Goal: Transaction & Acquisition: Purchase product/service

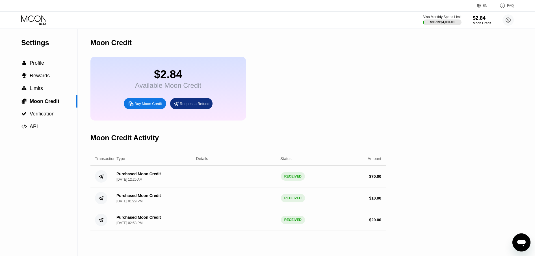
click at [146, 106] on div "Buy Moon Credit" at bounding box center [148, 103] width 27 height 5
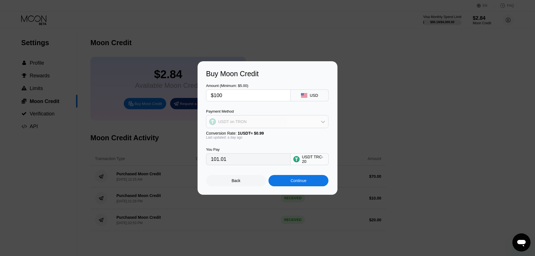
click at [261, 122] on div "USDT on TRON" at bounding box center [267, 121] width 122 height 11
drag, startPoint x: 227, startPoint y: 95, endPoint x: 142, endPoint y: 85, distance: 85.7
click at [142, 85] on div "Buy Moon Credit Amount (Minimum: $5.00) $100 USD Payment Method USDT on TRON Co…" at bounding box center [267, 128] width 535 height 134
type input "$5"
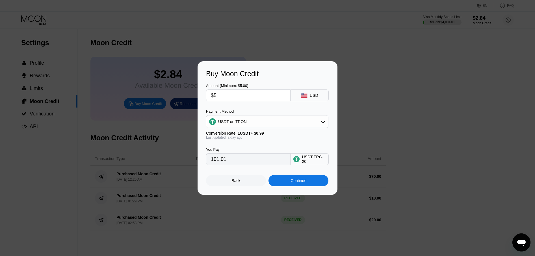
type input "5.05"
type input "$50"
type input "50.51"
type input "$50"
click at [304, 183] on div "Continue" at bounding box center [299, 181] width 16 height 5
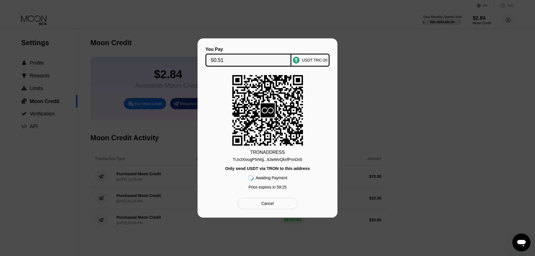
click at [296, 160] on div "TUx3XivugP5rWjj...6JwWvQknfPnnDs5" at bounding box center [268, 159] width 70 height 5
click at [237, 58] on input "50.51" at bounding box center [248, 60] width 75 height 11
click at [281, 159] on div "TUx3XivugP5rWjj...6JwWvQknfPnnDs5" at bounding box center [268, 159] width 70 height 5
click at [262, 56] on input "50.51" at bounding box center [248, 60] width 75 height 11
click at [296, 160] on div "TUx3XivugP5rWjj...6JwWvQknfPnnDs5" at bounding box center [268, 159] width 70 height 5
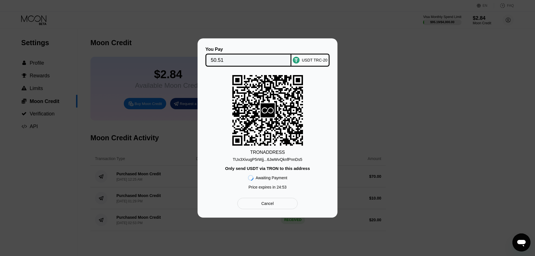
click at [317, 97] on div "TRON ADDRESS TUx3XivugP5rWjj...6JwWvQknfPnnDs5 Only send USDT via TRON to this …" at bounding box center [267, 133] width 123 height 117
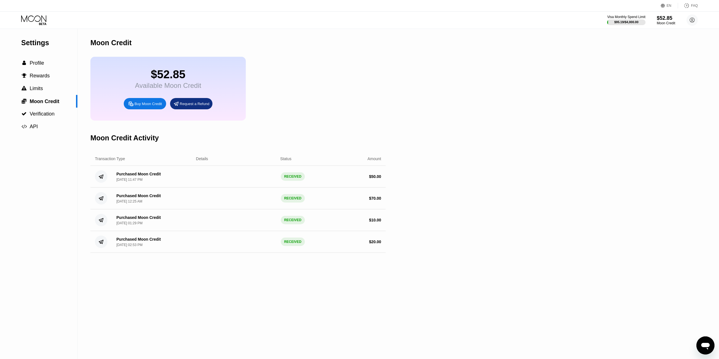
click at [158, 109] on div "Buy Moon Credit" at bounding box center [145, 103] width 42 height 11
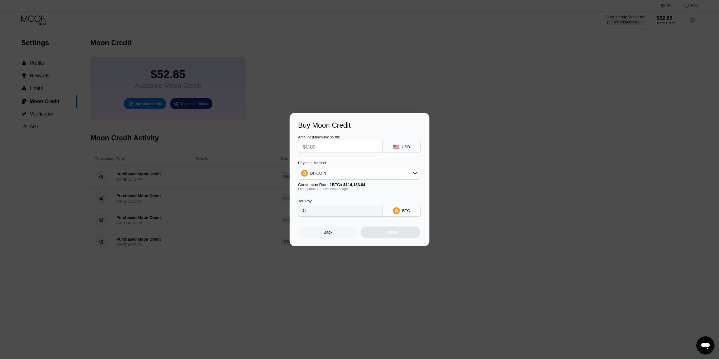
click at [369, 176] on div "BITCOIN" at bounding box center [359, 173] width 122 height 11
click at [333, 200] on span "USDT on TRON" at bounding box center [326, 201] width 29 height 5
type input "0.00"
click at [328, 143] on input "text" at bounding box center [340, 146] width 75 height 11
paste input "$673"
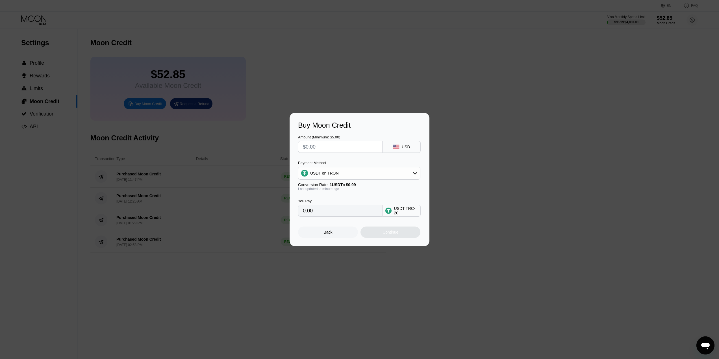
type input "$673"
type input "679.80"
click at [310, 146] on input "$673" at bounding box center [340, 146] width 75 height 11
type input "$663"
type input "669.70"
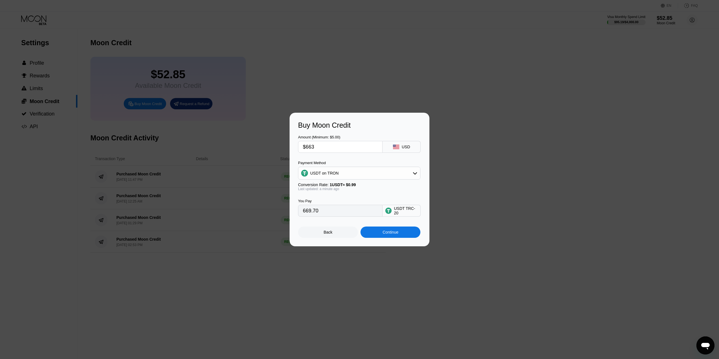
drag, startPoint x: 312, startPoint y: 146, endPoint x: 317, endPoint y: 147, distance: 4.6
click at [317, 147] on input "$663" at bounding box center [340, 146] width 75 height 11
type input "$665"
type input "671.72"
type input "$665"
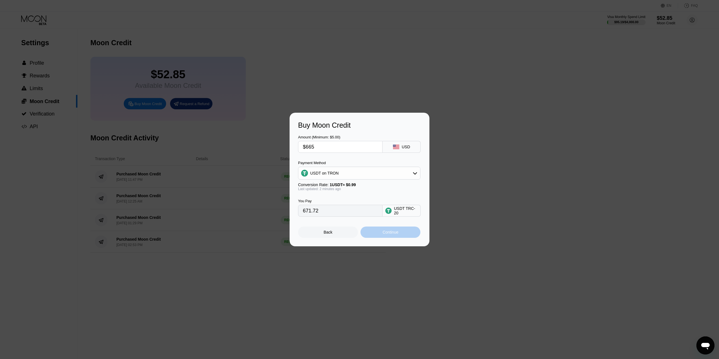
click at [388, 235] on div "Continue" at bounding box center [391, 232] width 16 height 5
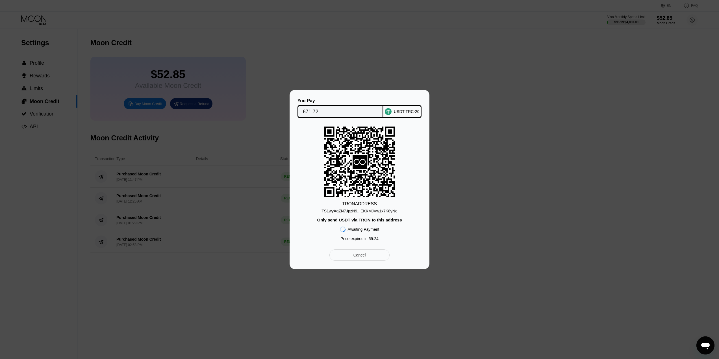
click at [375, 211] on div "TS1wyAgZN7JpzN9...EKKMJVw1x7K8yNe" at bounding box center [360, 211] width 76 height 5
click at [345, 108] on input "671.72" at bounding box center [340, 111] width 75 height 11
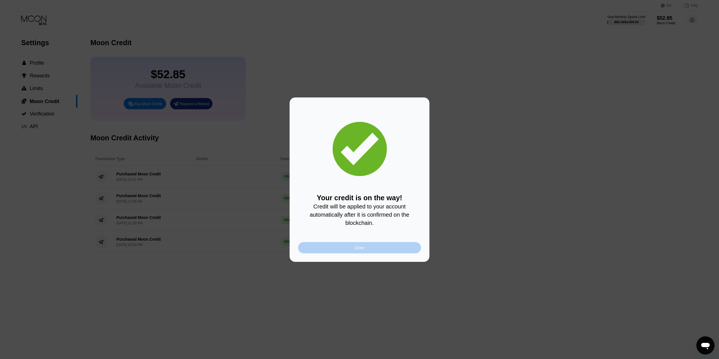
click at [380, 248] on div "Close" at bounding box center [359, 247] width 123 height 11
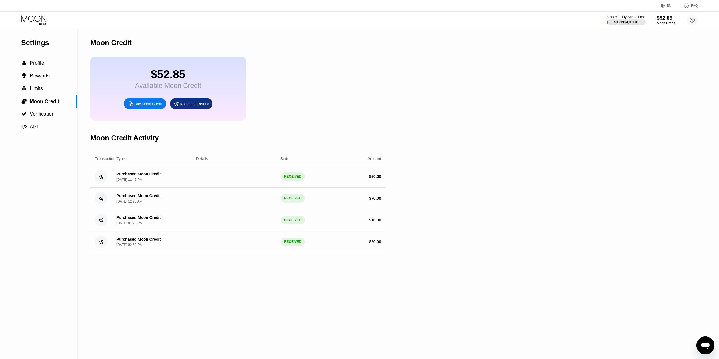
click at [460, 191] on div "Settings  Profile  Rewards  Limits  Moon Credit  Verification  API Moon C…" at bounding box center [359, 194] width 719 height 330
click at [470, 87] on div "Settings  Profile  Rewards  Limits  Moon Credit  Verification  API Moon C…" at bounding box center [359, 194] width 719 height 330
click at [39, 20] on icon at bounding box center [34, 20] width 26 height 10
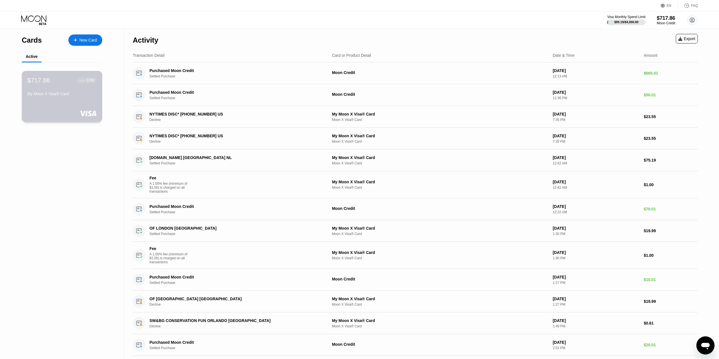
click at [73, 96] on div "My Moon X Visa® Card" at bounding box center [61, 94] width 69 height 5
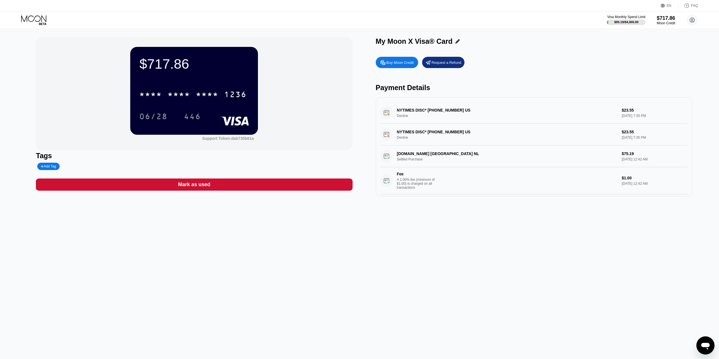
click at [205, 247] on div "$717.86 * * * * * * * * * * * * 1236 06/28 446 Support Token: dab735b61a Tags A…" at bounding box center [359, 194] width 719 height 330
